Goal: Task Accomplishment & Management: Use online tool/utility

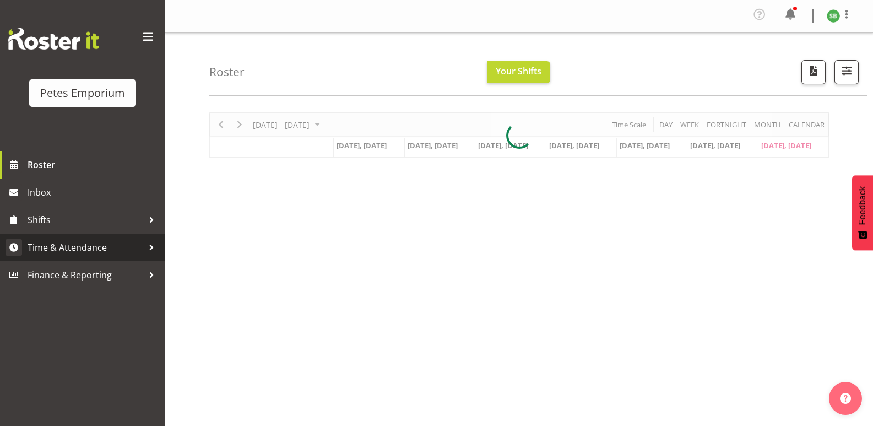
click at [61, 241] on span "Time & Attendance" at bounding box center [86, 247] width 116 height 17
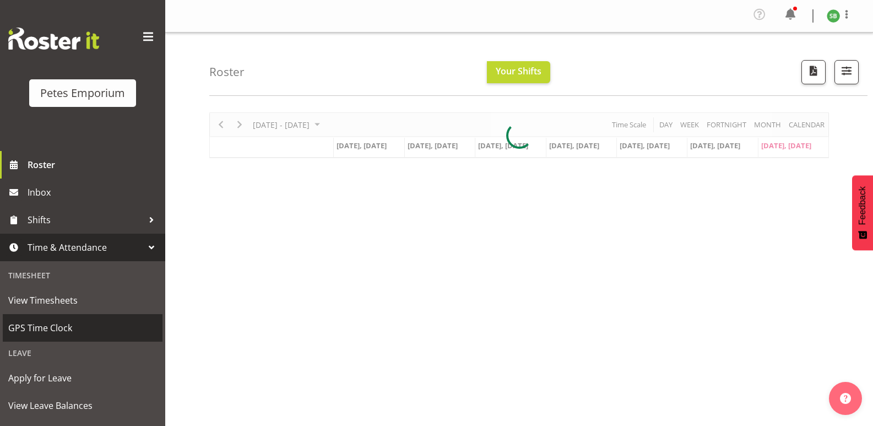
click at [33, 328] on span "GPS Time Clock" at bounding box center [82, 327] width 149 height 17
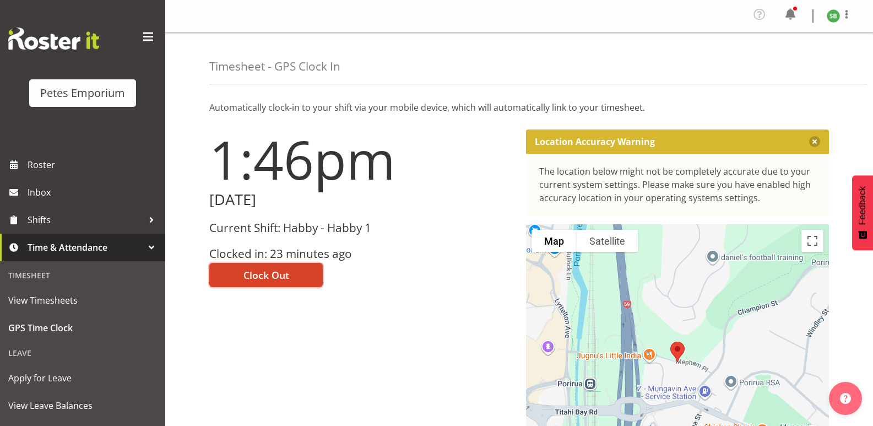
click at [266, 275] on span "Clock Out" at bounding box center [266, 275] width 46 height 14
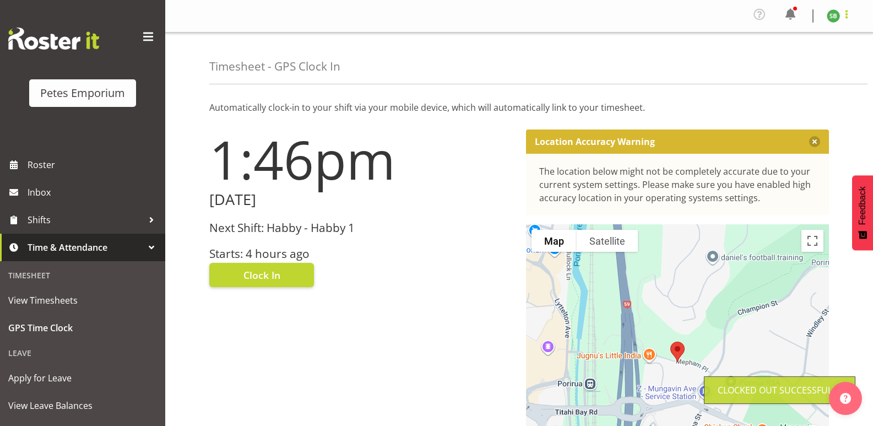
click at [846, 18] on span at bounding box center [846, 14] width 13 height 13
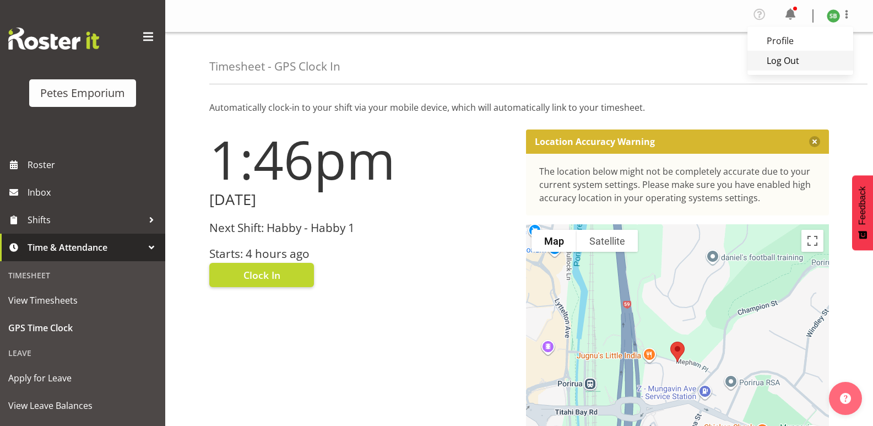
click at [793, 63] on link "Log Out" at bounding box center [800, 61] width 106 height 20
